Goal: Navigation & Orientation: Find specific page/section

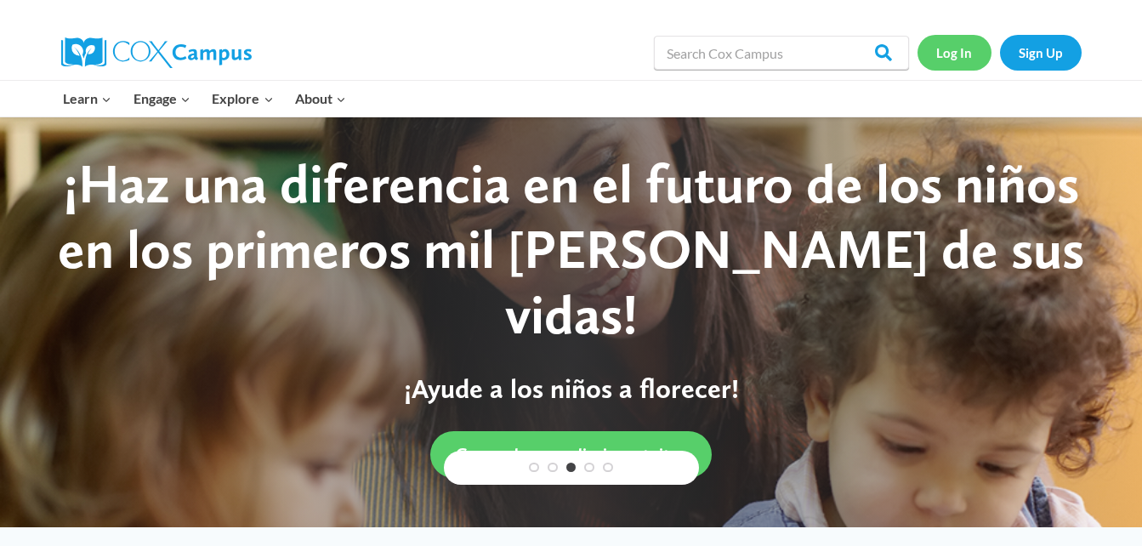
click at [961, 52] on link "Log In" at bounding box center [955, 52] width 74 height 35
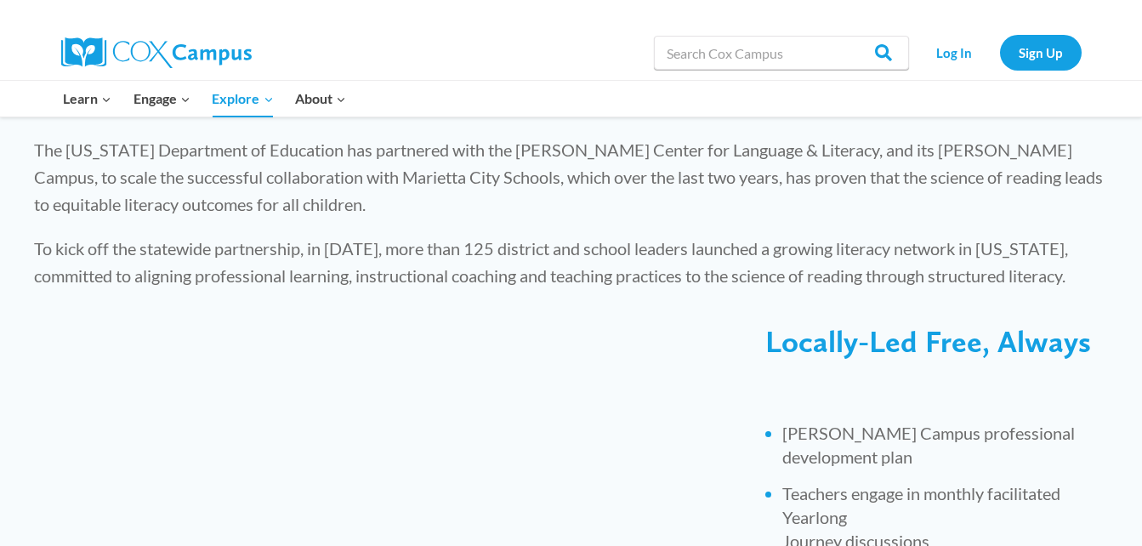
scroll to position [65, 0]
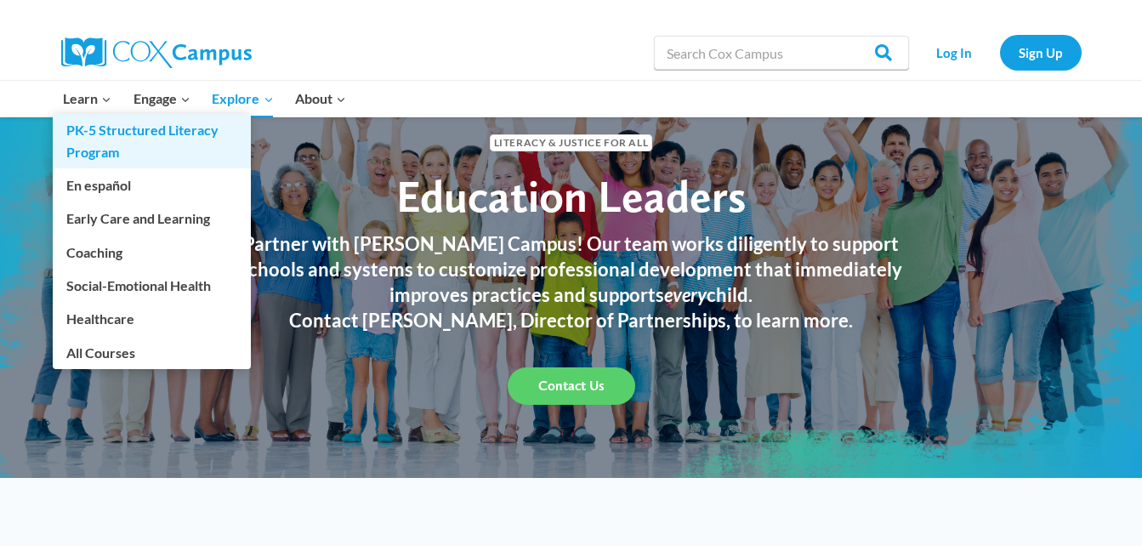
click at [83, 134] on link "PK-5 Structured Literacy Program" at bounding box center [152, 141] width 198 height 54
